Goal: Information Seeking & Learning: Learn about a topic

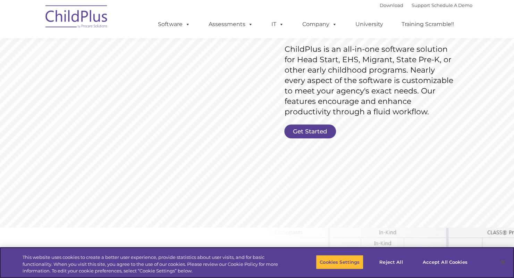
scroll to position [110, 0]
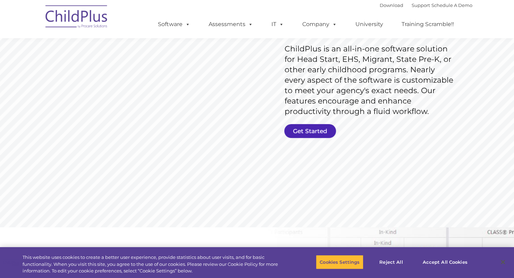
click at [321, 134] on link "Get Started" at bounding box center [310, 131] width 52 height 14
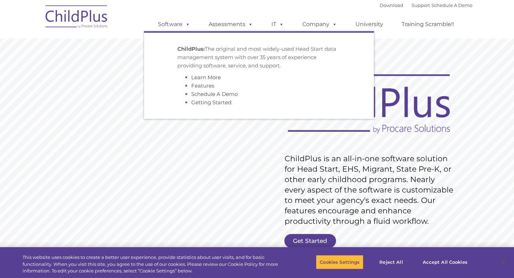
click at [179, 25] on link "Software" at bounding box center [174, 24] width 46 height 14
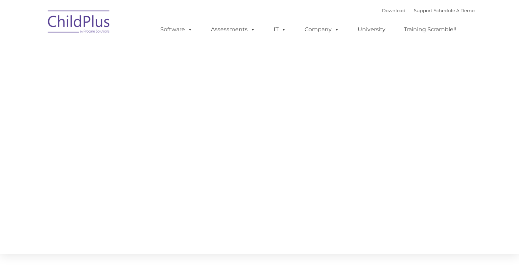
type input ""
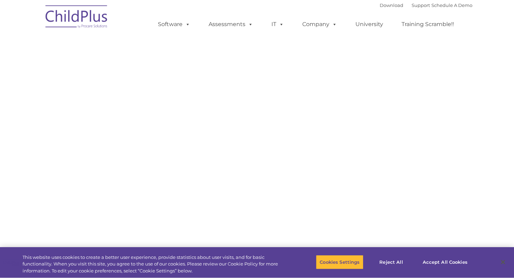
select select "MEDIUM"
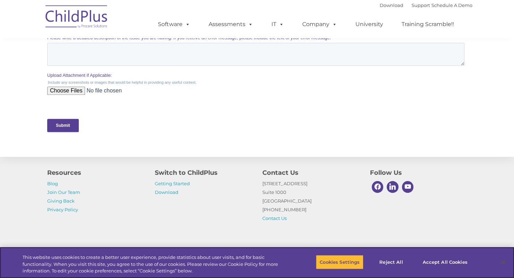
scroll to position [297, 0]
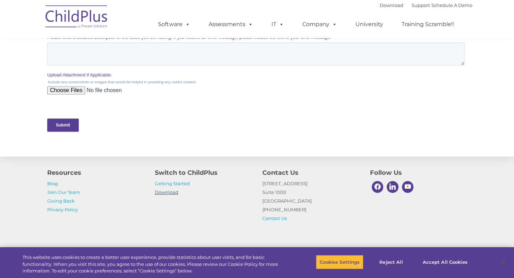
click at [172, 193] on link "Download" at bounding box center [167, 192] width 24 height 6
